Goal: Check status: Check status

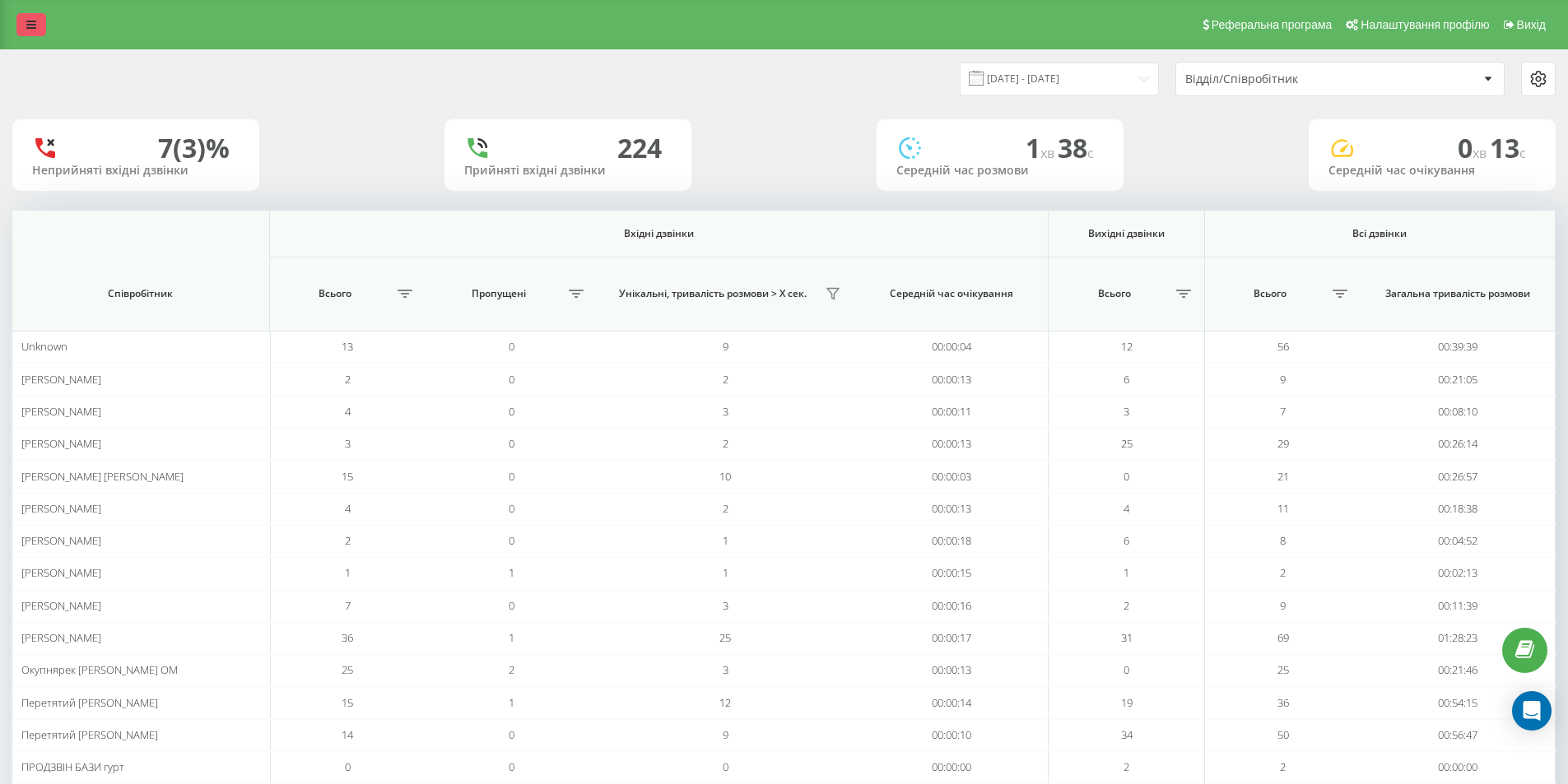
click at [30, 27] on icon at bounding box center [31, 25] width 10 height 11
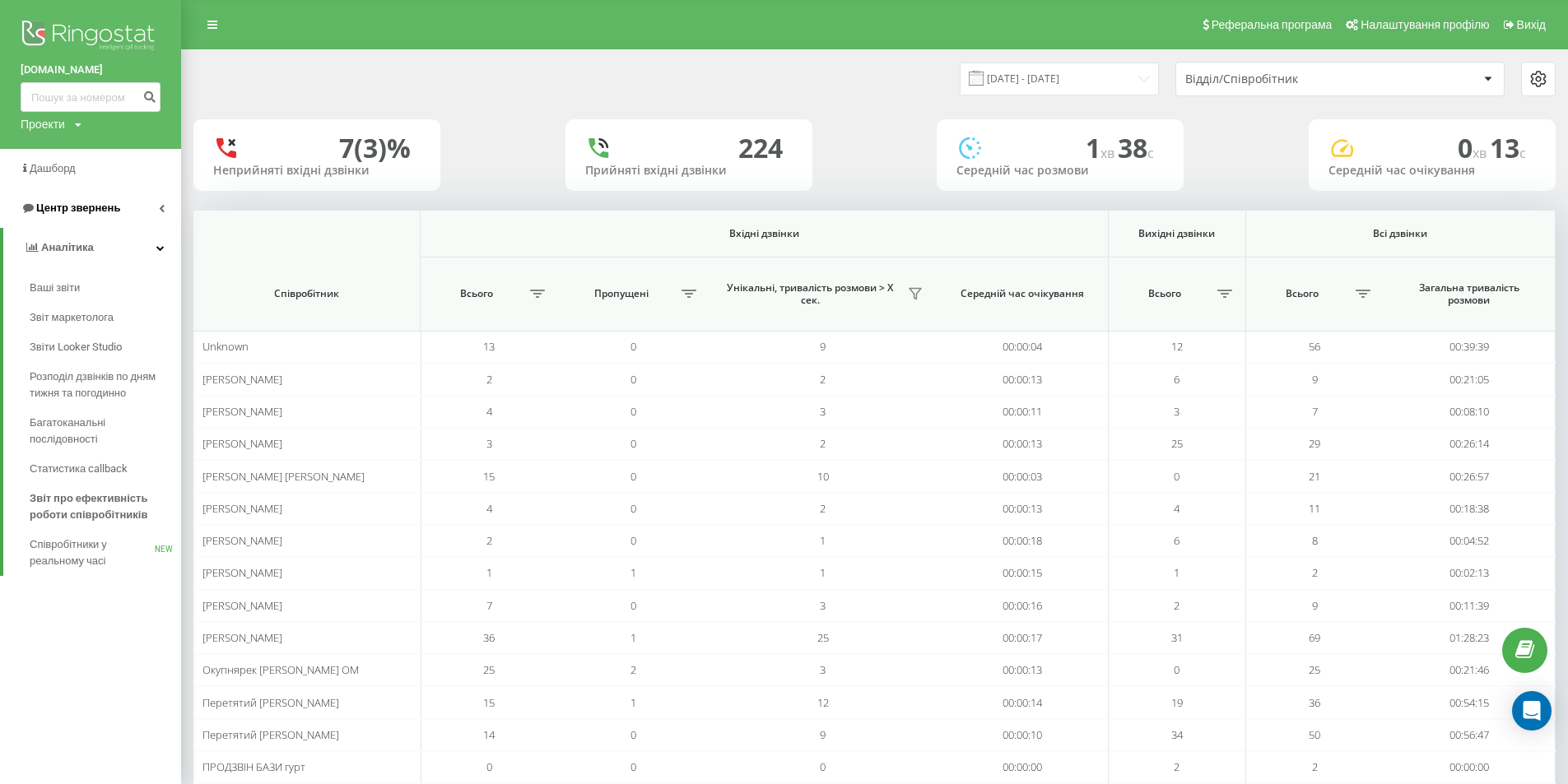
click at [84, 208] on span "Центр звернень" at bounding box center [78, 207] width 84 height 12
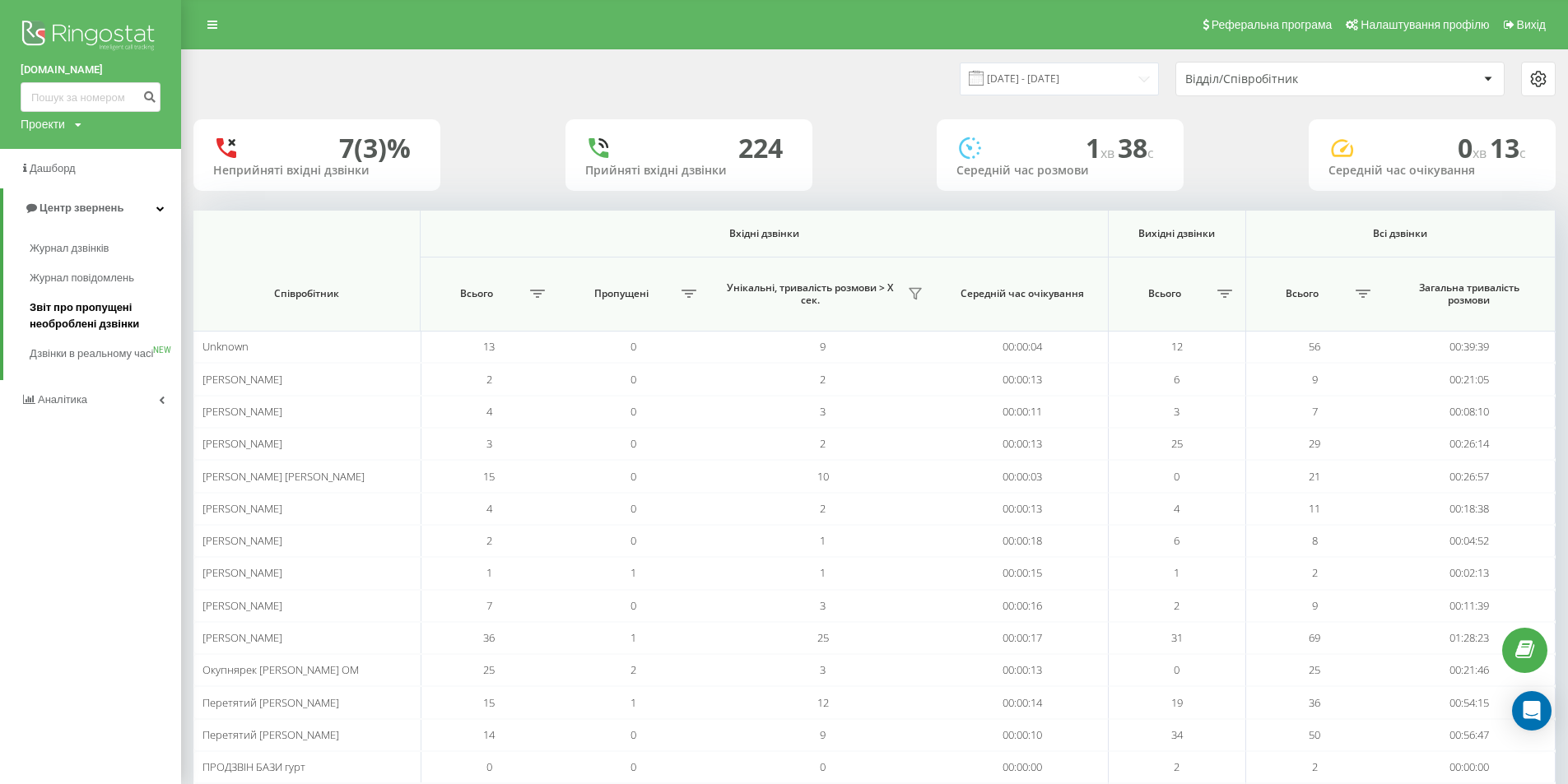
click at [99, 314] on span "Звіт про пропущені необроблені дзвінки" at bounding box center [101, 316] width 143 height 33
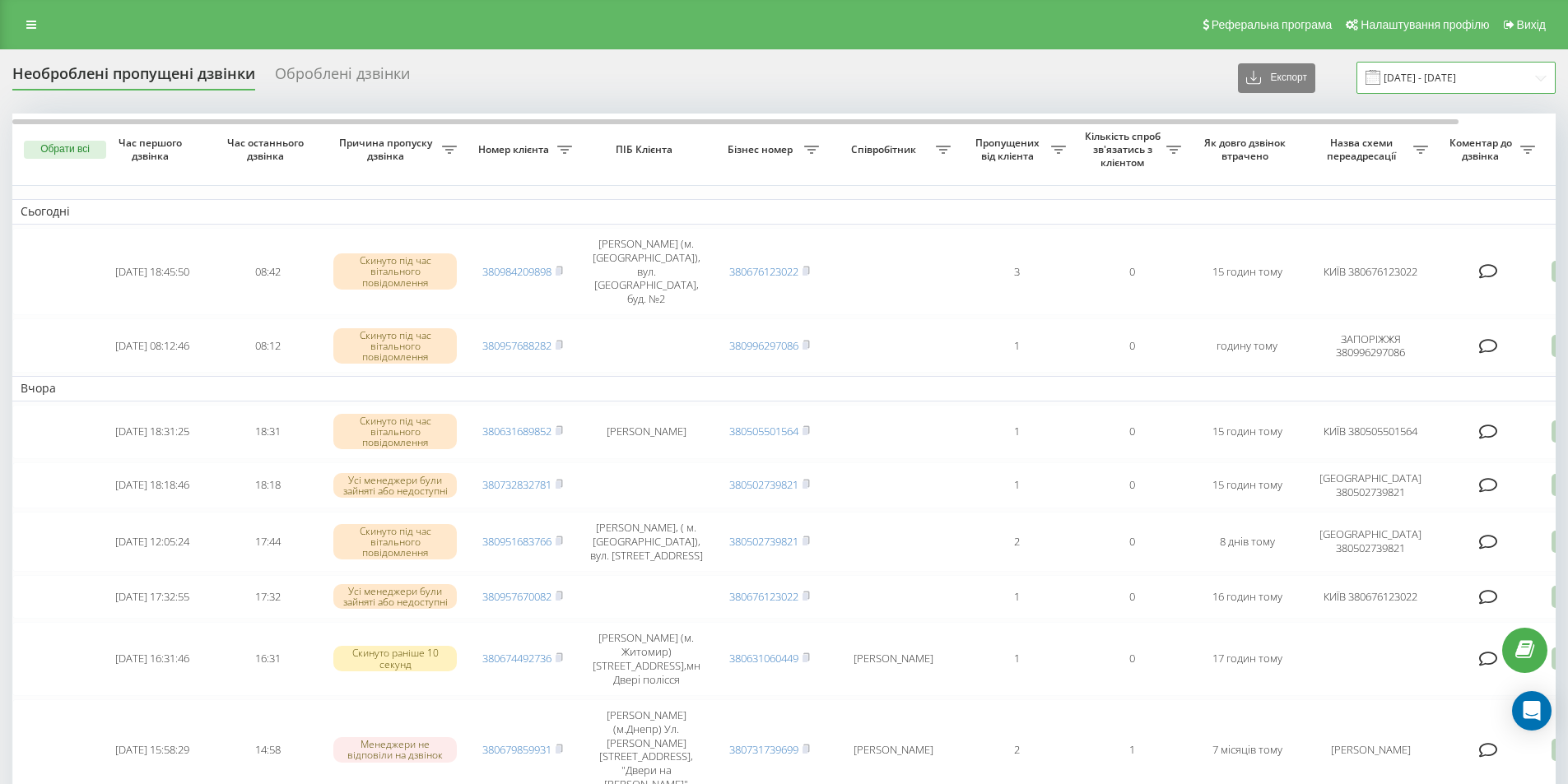
click at [1424, 74] on input "[DATE] - [DATE]" at bounding box center [1455, 78] width 199 height 32
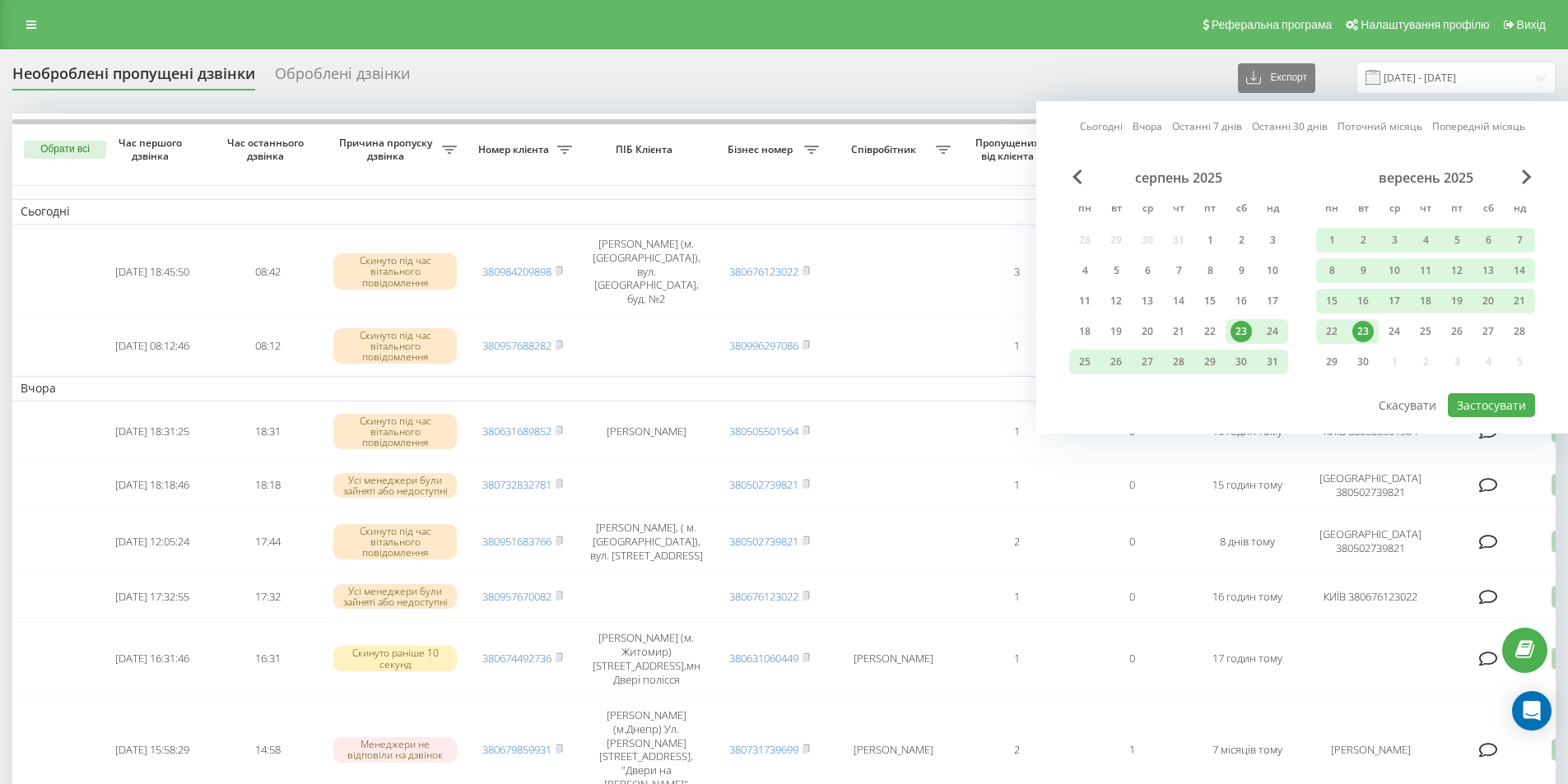
click at [1364, 328] on div "23" at bounding box center [1363, 332] width 21 height 21
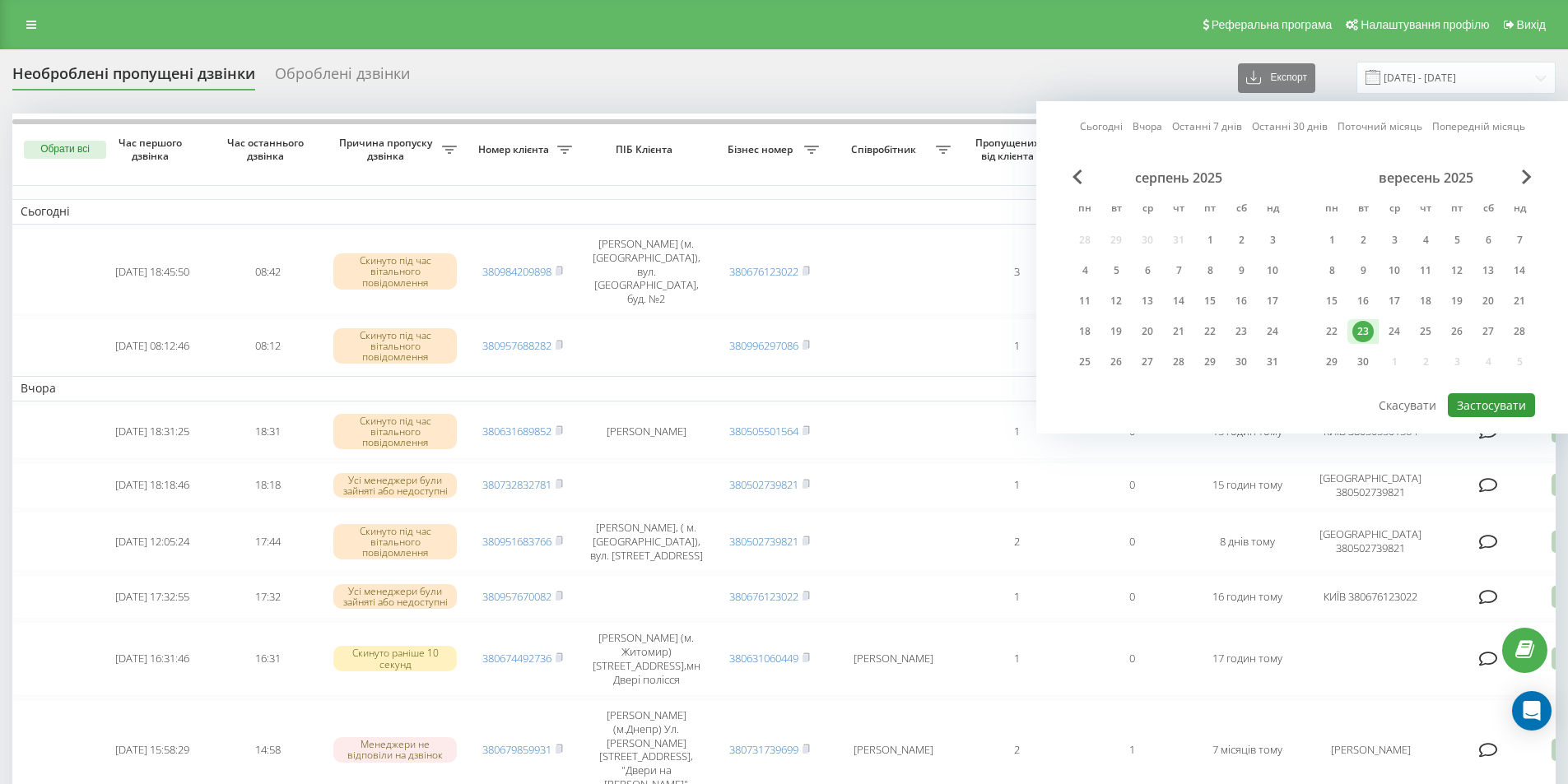
click at [1487, 410] on button "Застосувати" at bounding box center [1491, 404] width 87 height 24
type input "[DATE] - [DATE]"
